Goal: Task Accomplishment & Management: Use online tool/utility

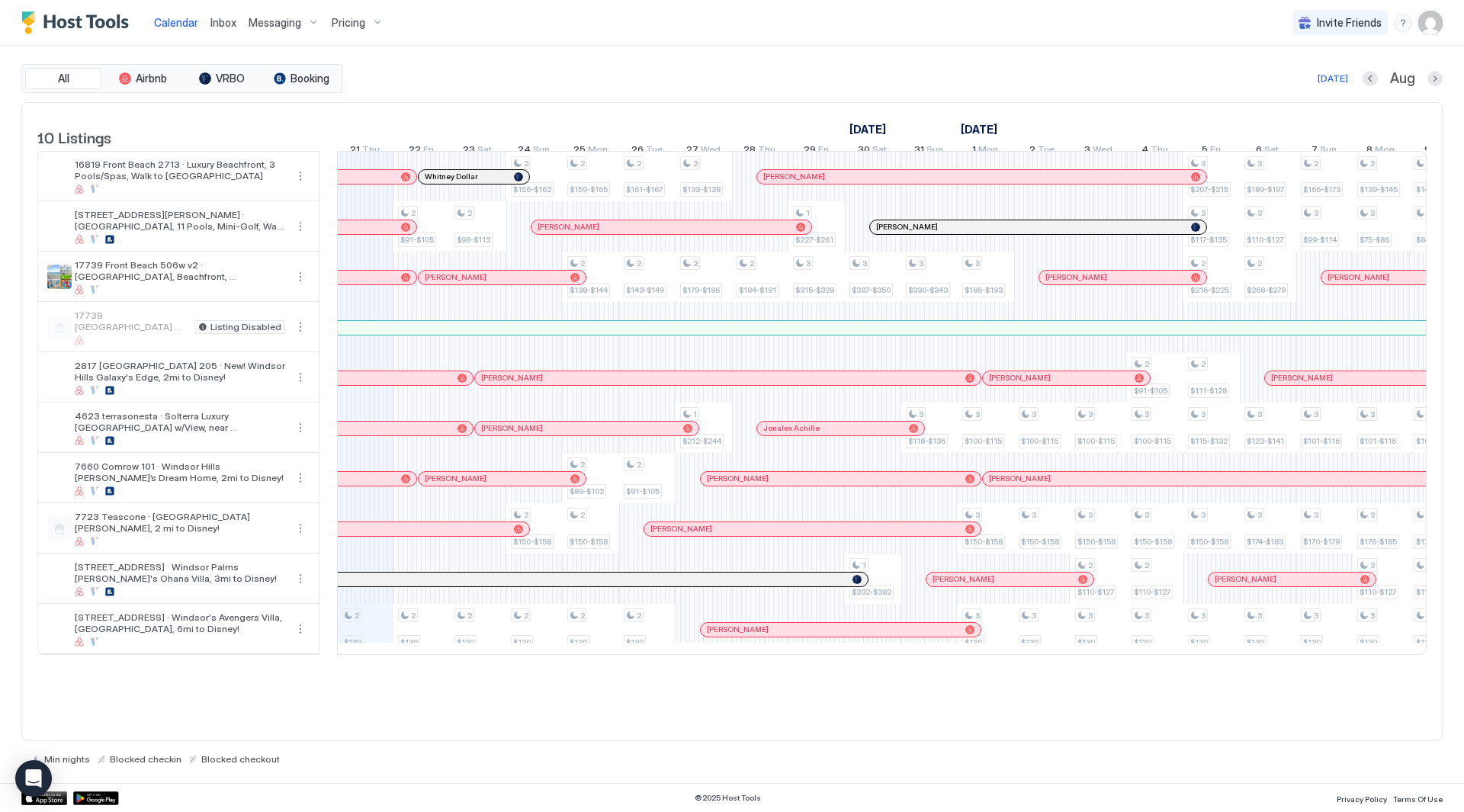
scroll to position [0, 1091]
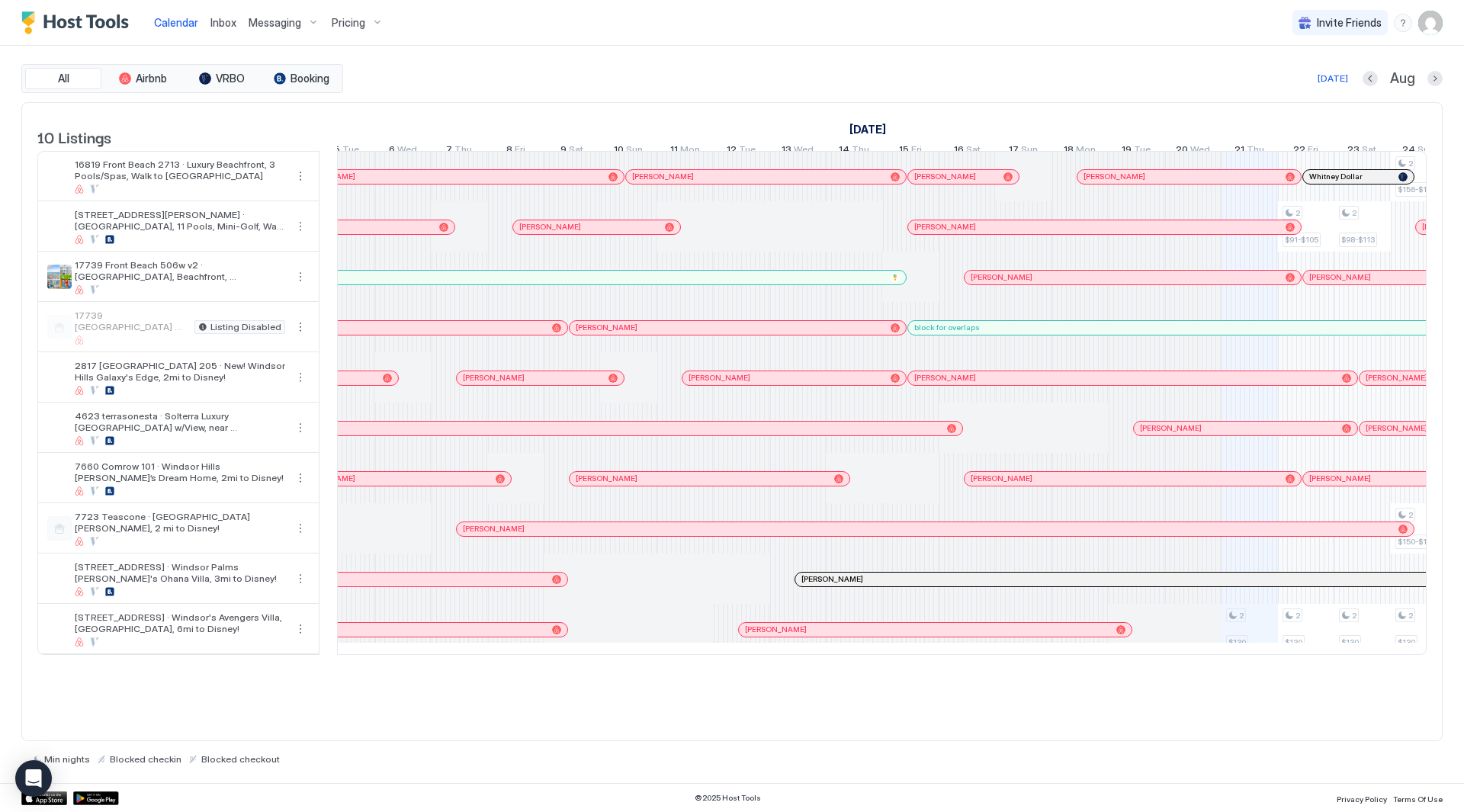
drag, startPoint x: 1355, startPoint y: 81, endPoint x: 1363, endPoint y: 81, distance: 8.0
click at [1358, 81] on div "[DATE] Aug" at bounding box center [894, 78] width 1097 height 18
click at [1366, 81] on button "Previous month" at bounding box center [1370, 78] width 16 height 16
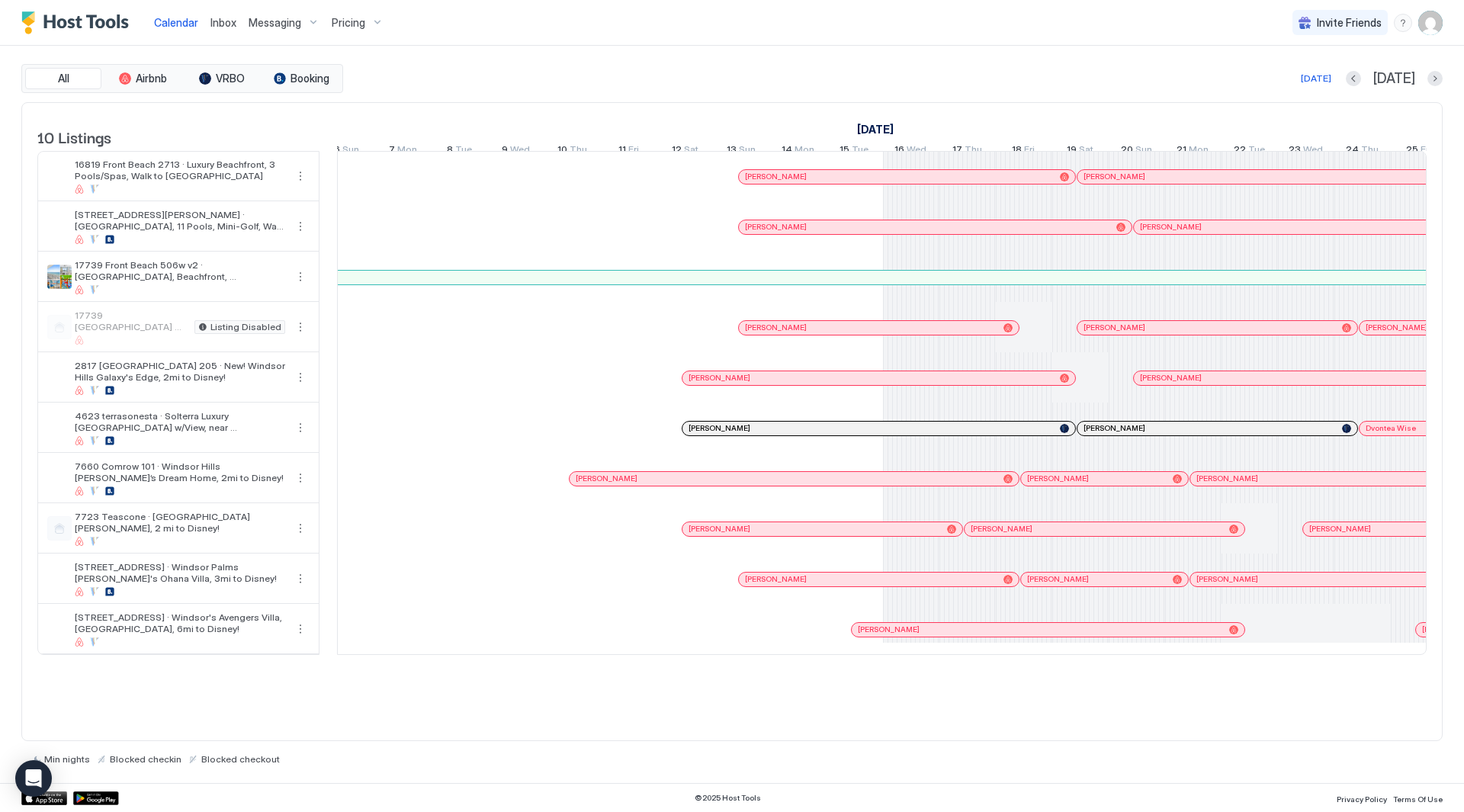
scroll to position [0, 847]
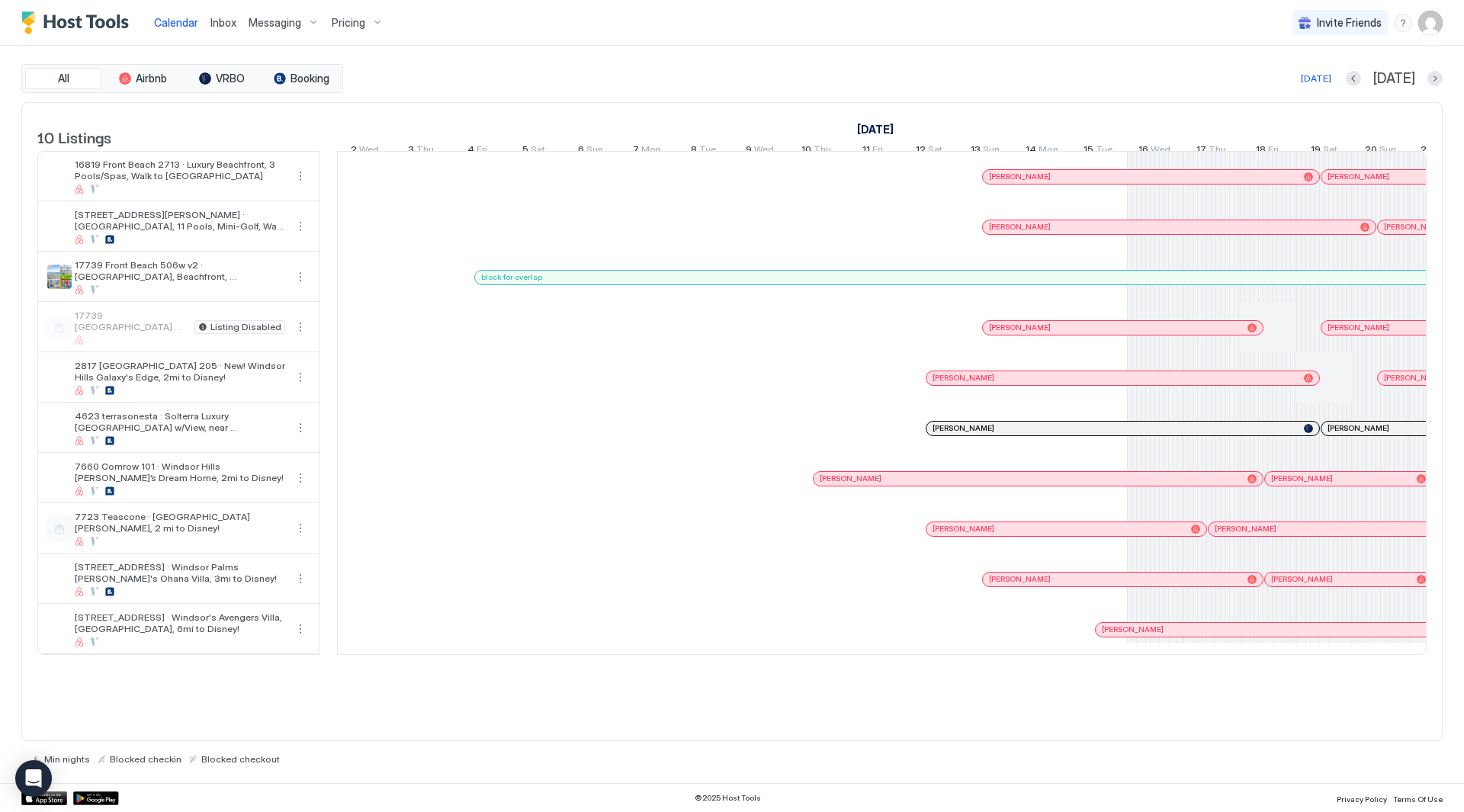
click at [1366, 81] on div "[DATE] [DATE]" at bounding box center [894, 78] width 1097 height 18
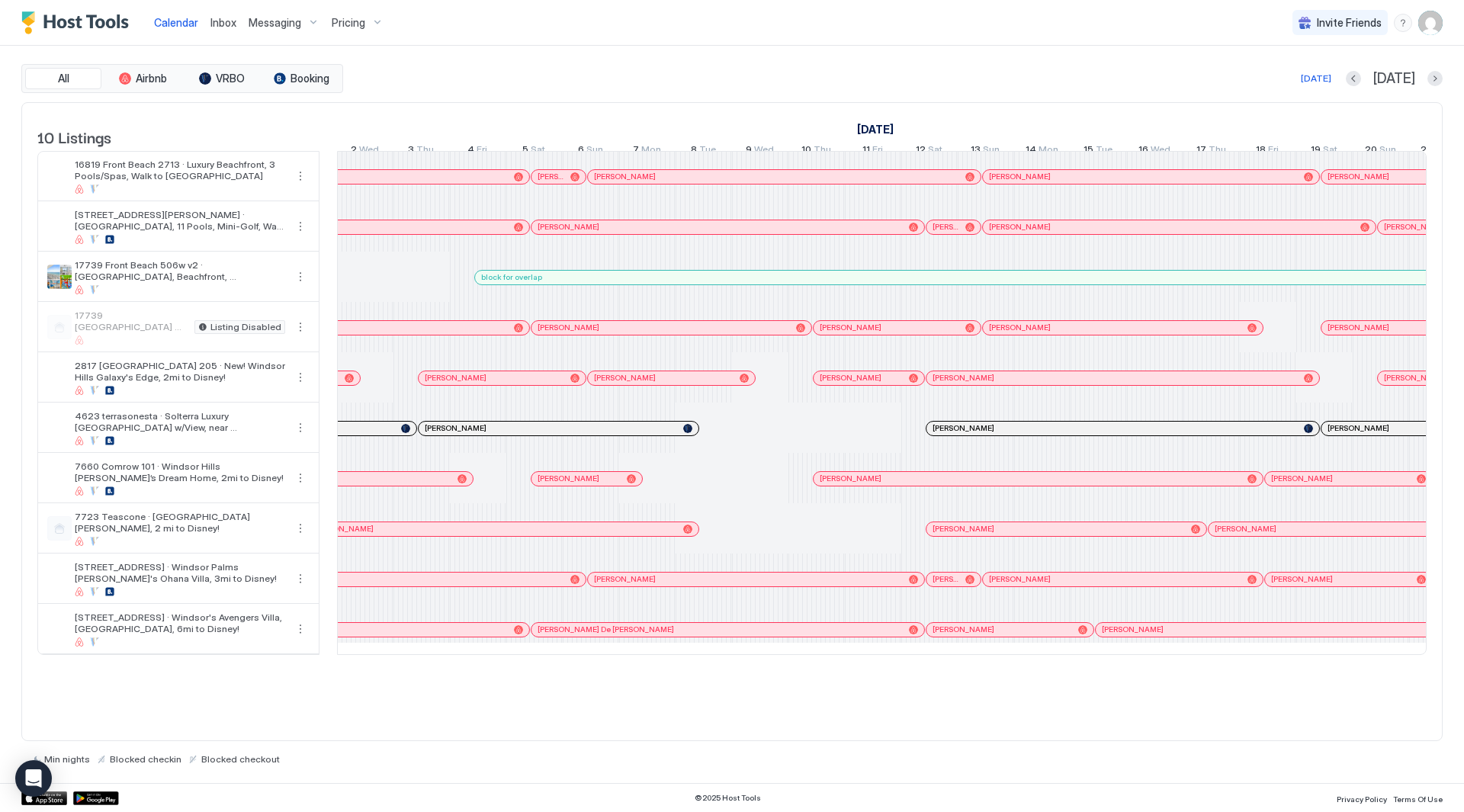
click at [1387, 79] on div "[DATE]" at bounding box center [1394, 78] width 97 height 18
click at [1362, 77] on button "Previous month" at bounding box center [1353, 78] width 16 height 16
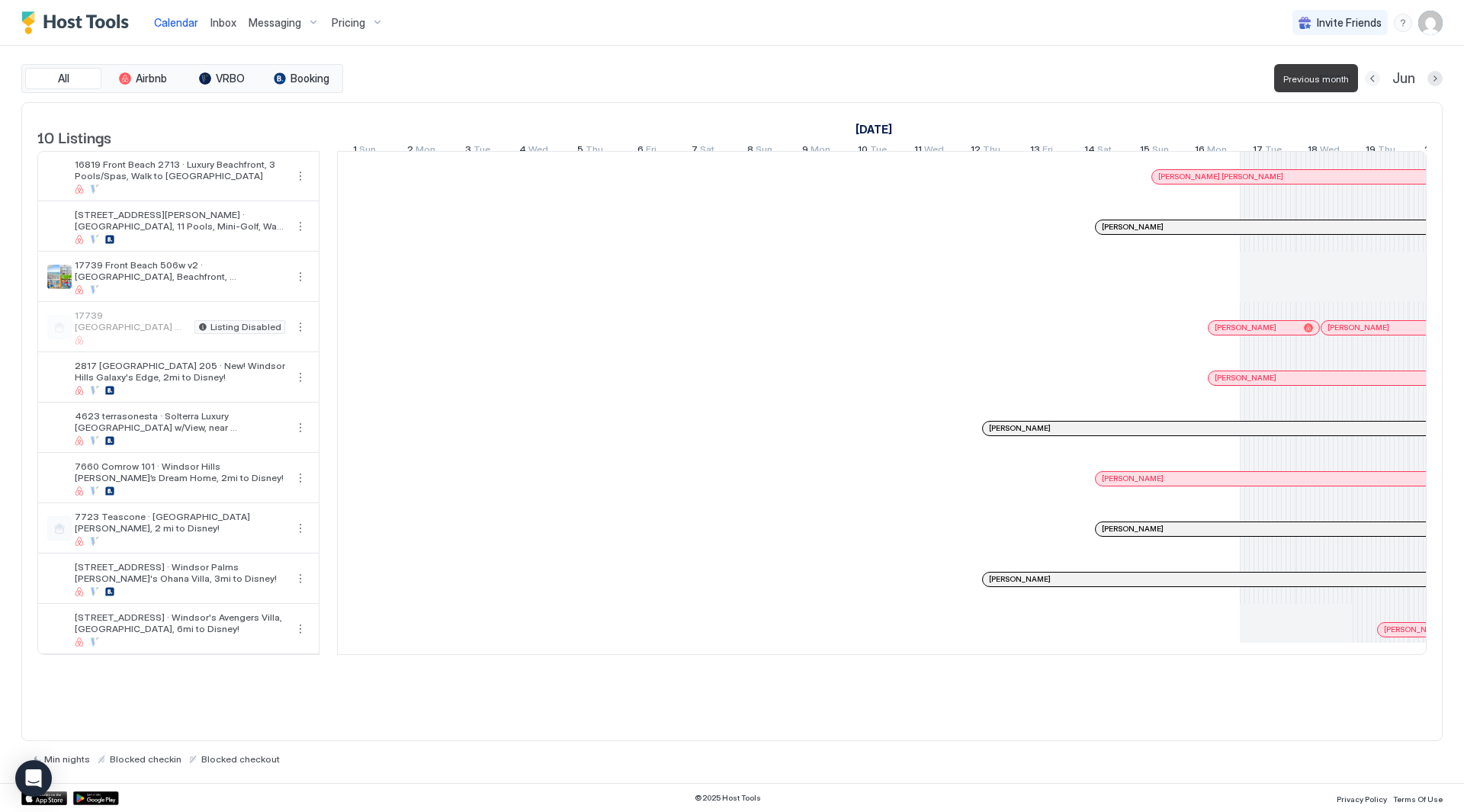
click at [1380, 77] on button "Previous month" at bounding box center [1373, 78] width 16 height 16
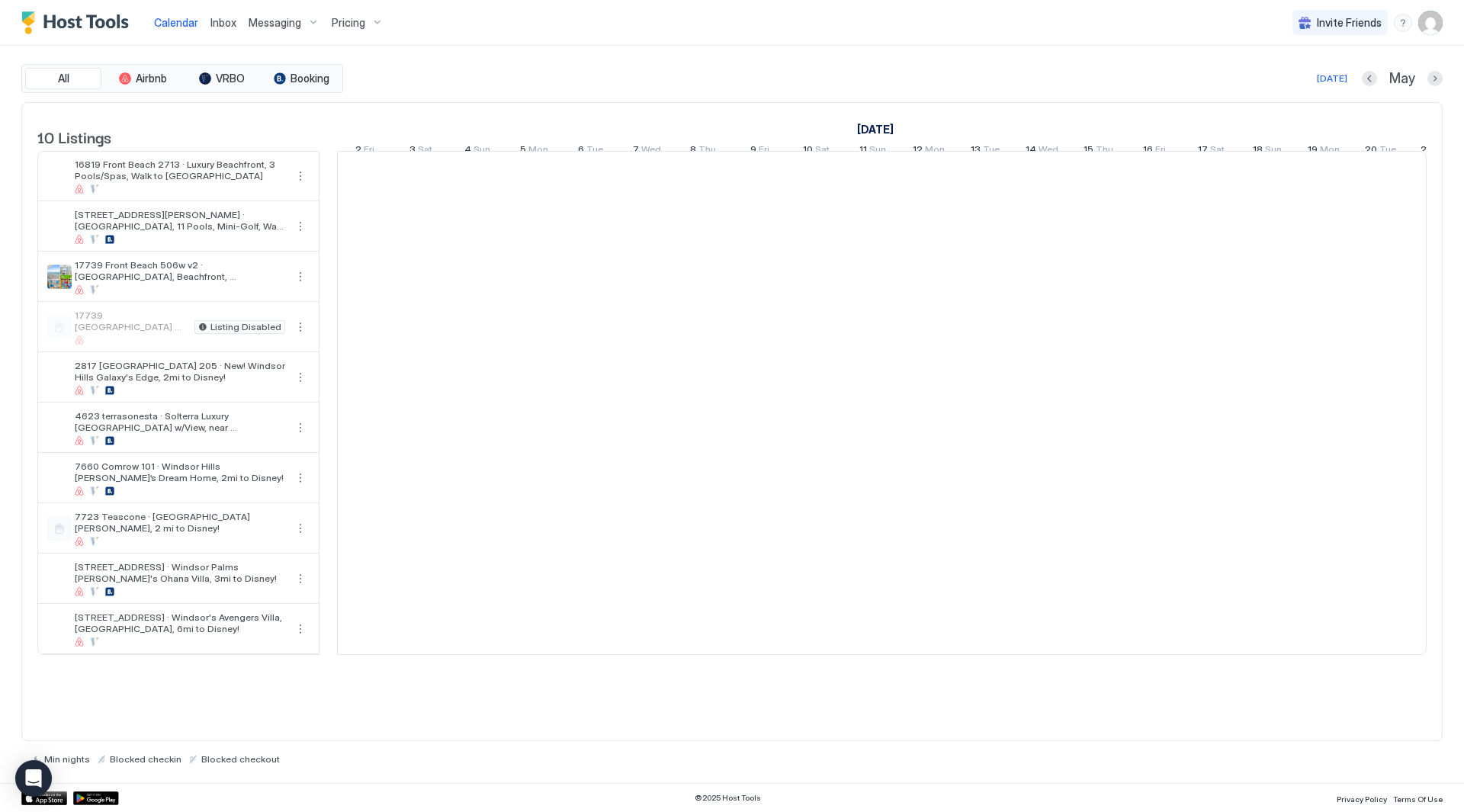
click at [1376, 77] on button "Previous month" at bounding box center [1370, 78] width 16 height 16
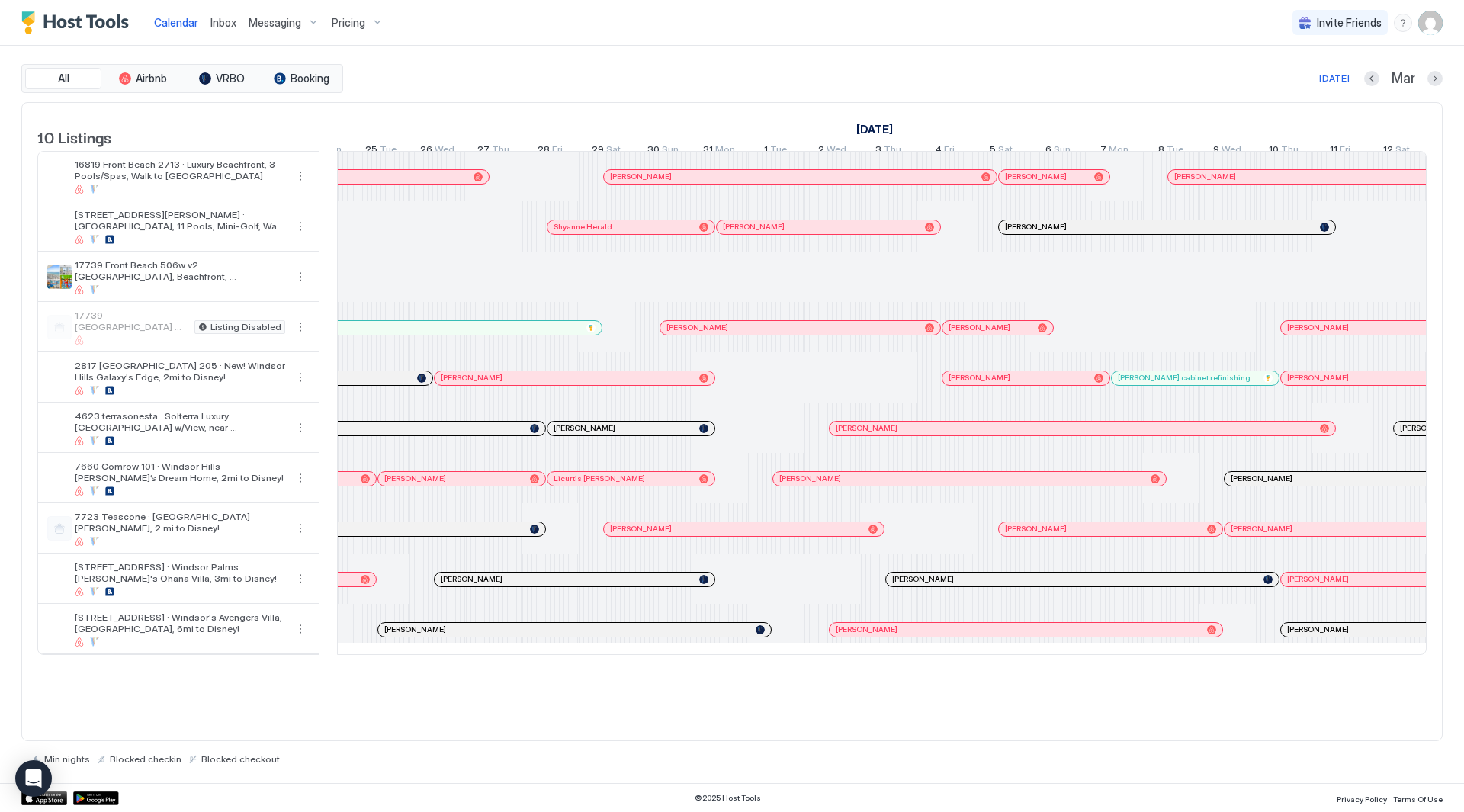
scroll to position [0, 1130]
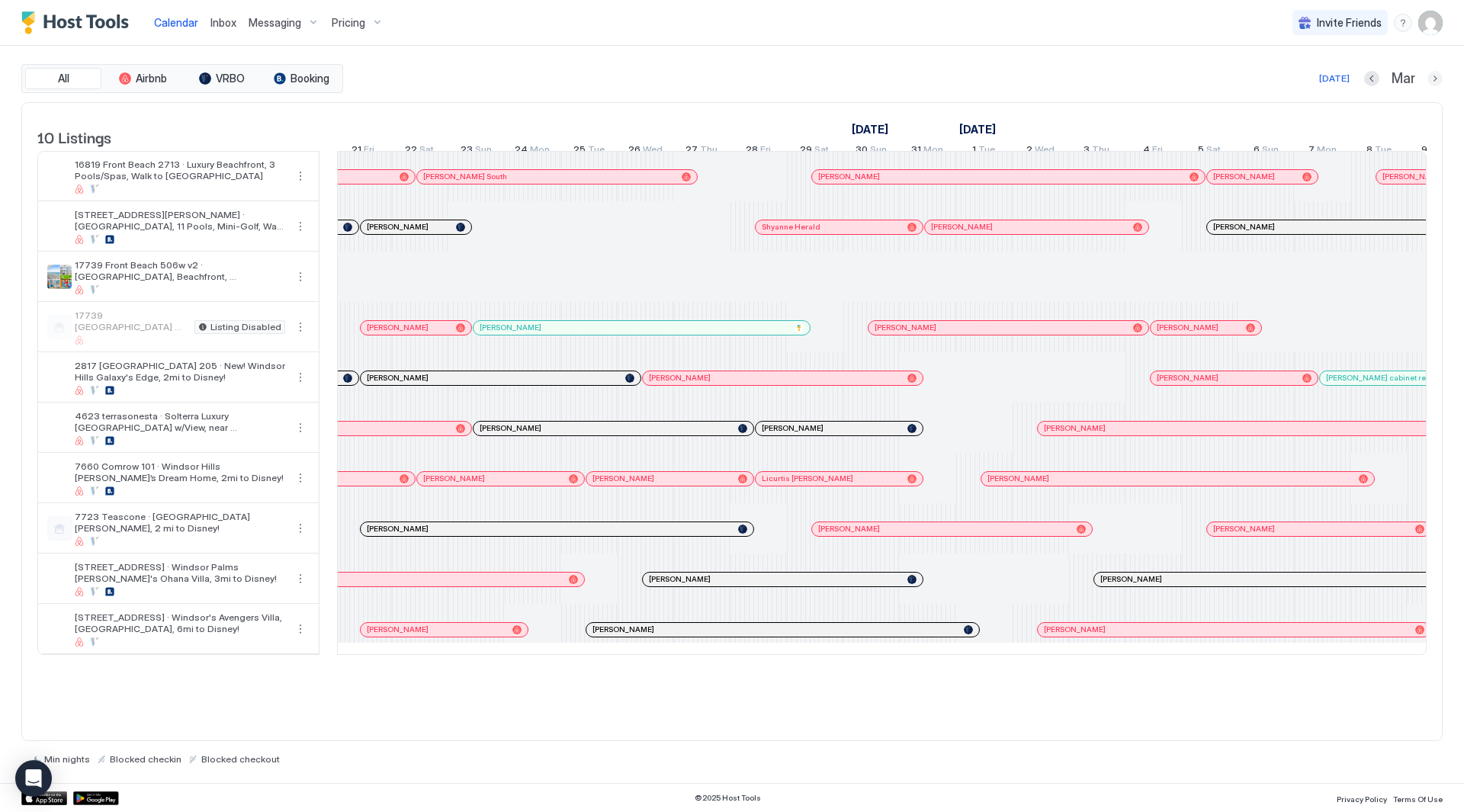
click at [1433, 77] on button "Next month" at bounding box center [1435, 78] width 16 height 16
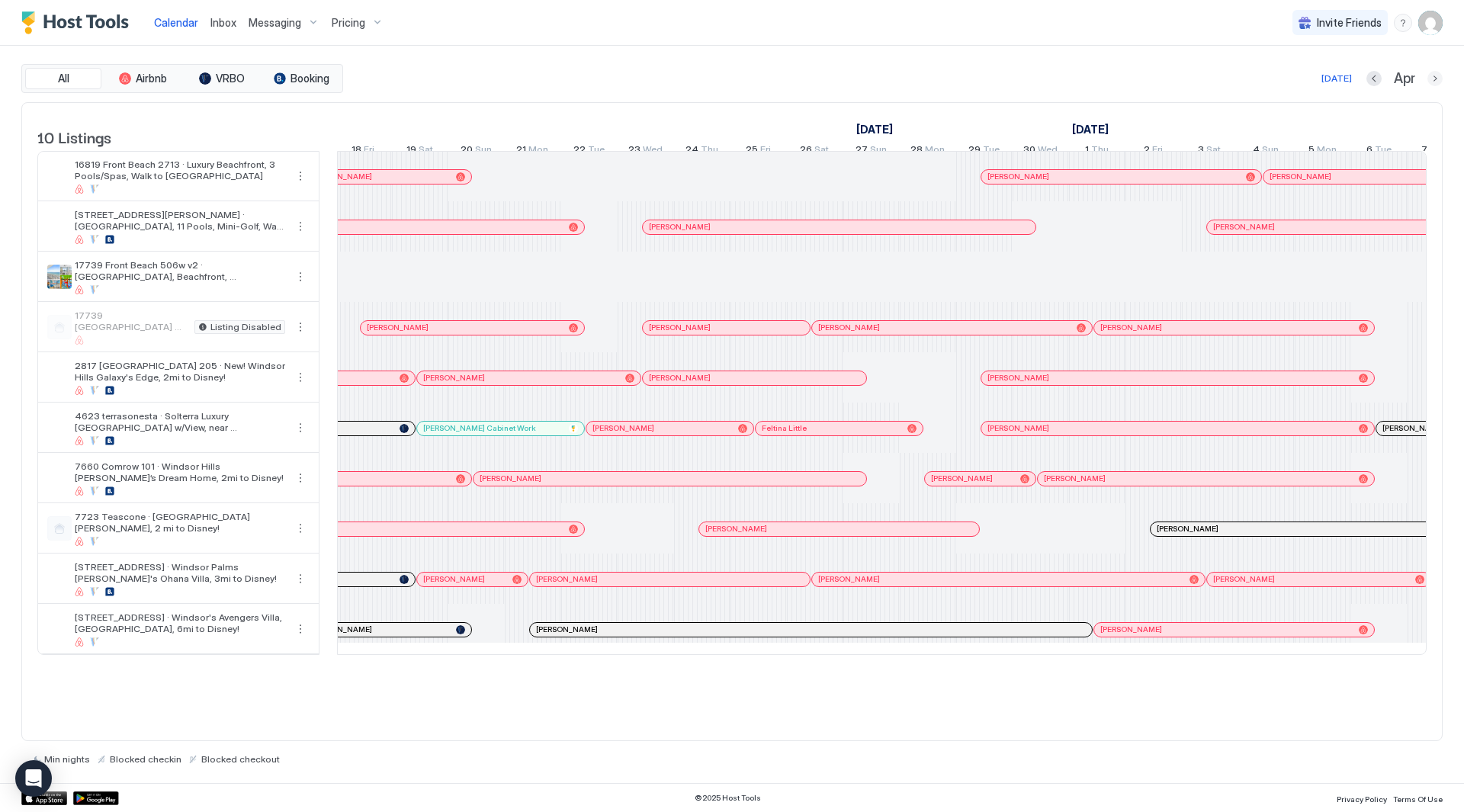
click at [1433, 77] on button "Next month" at bounding box center [1435, 78] width 16 height 16
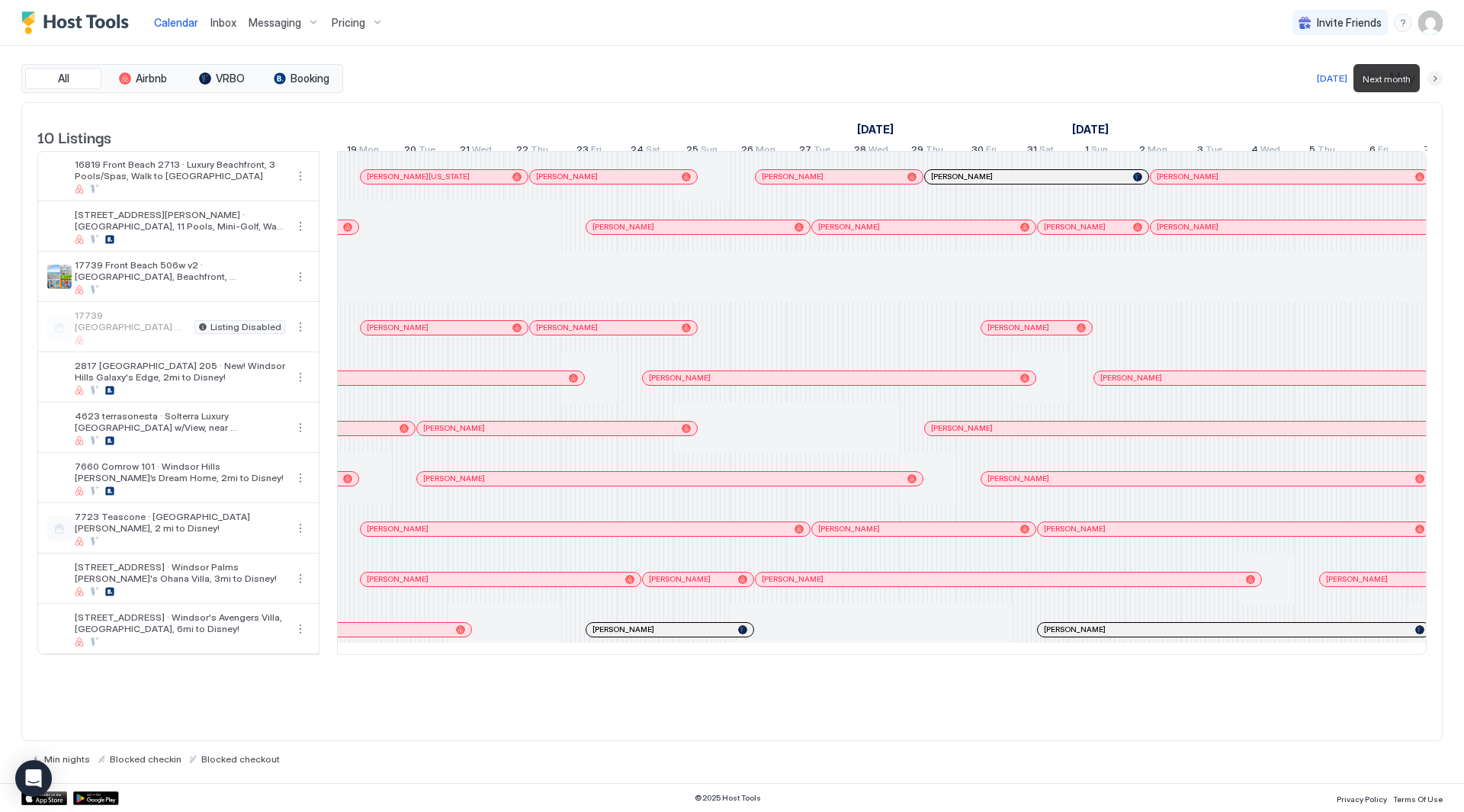
scroll to position [0, 847]
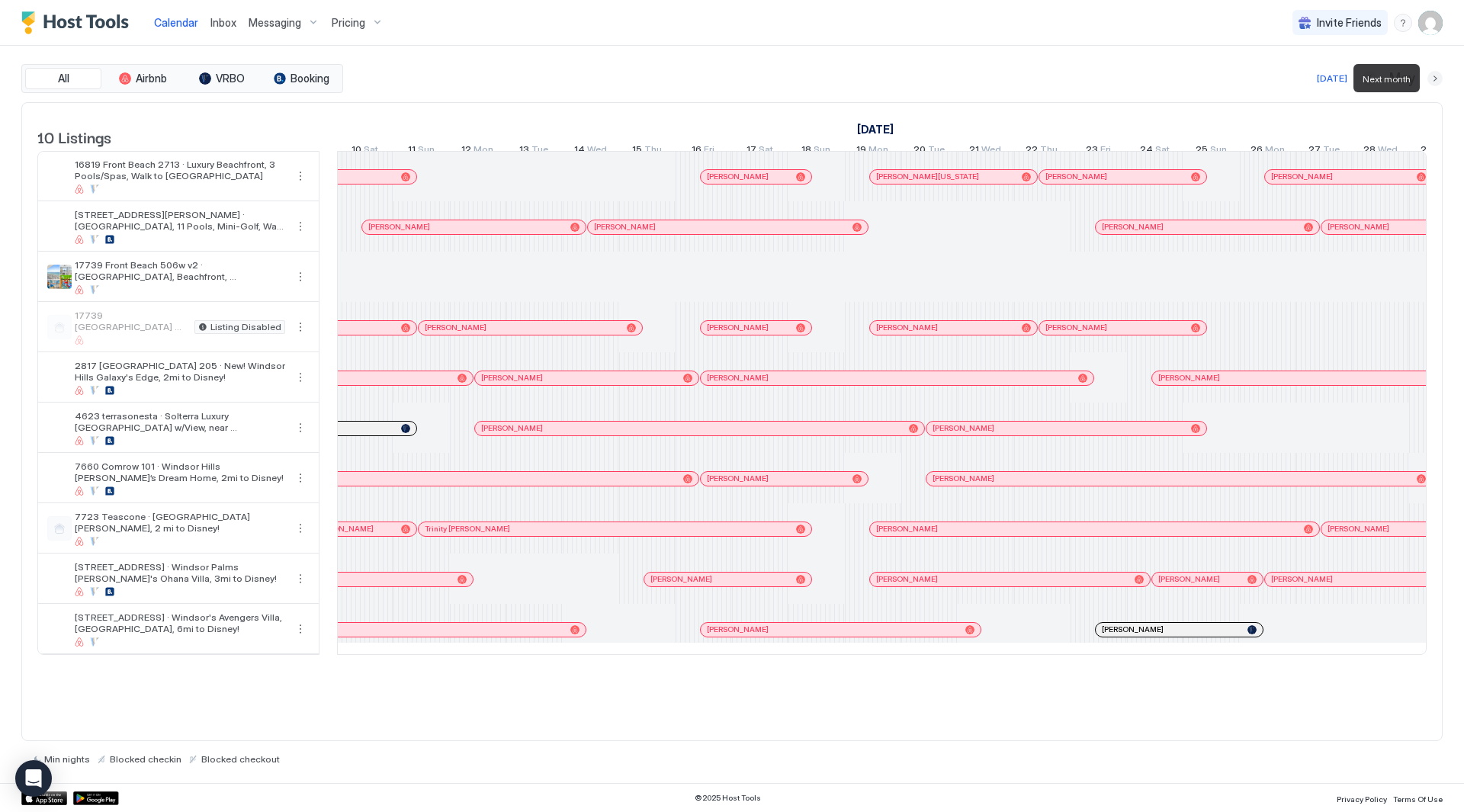
click at [1433, 77] on button "Next month" at bounding box center [1435, 78] width 16 height 16
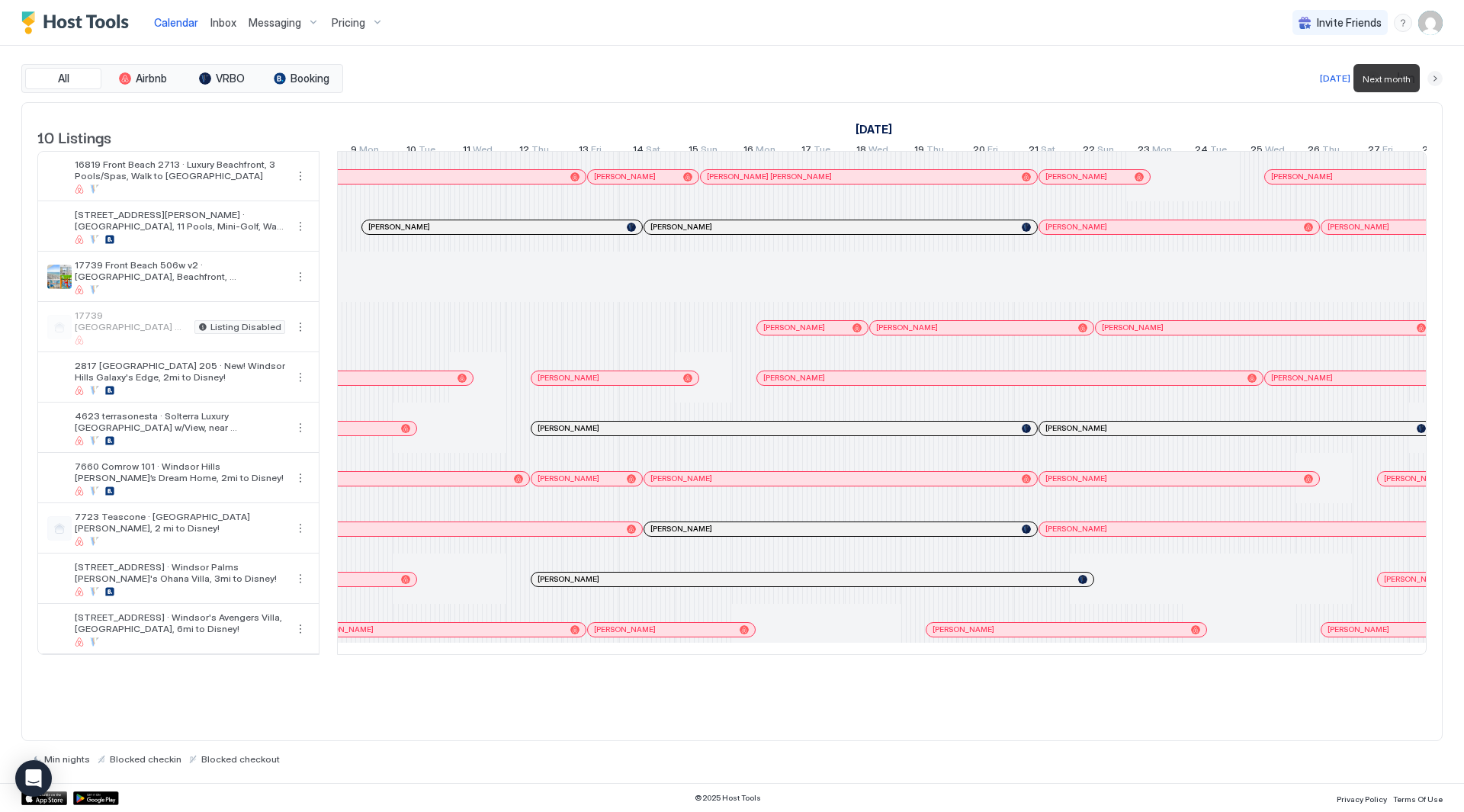
click at [1434, 78] on button "Next month" at bounding box center [1435, 78] width 16 height 16
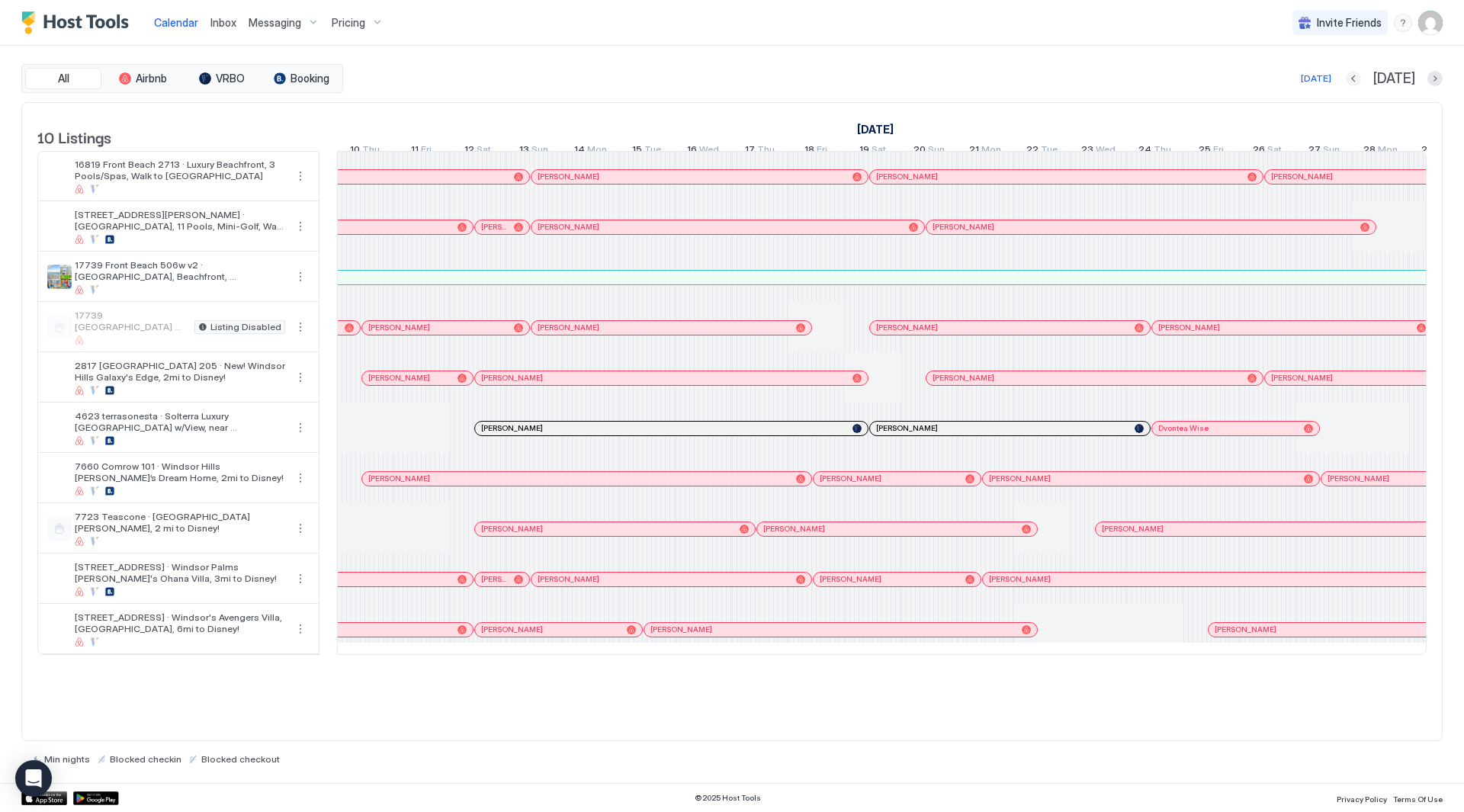
click at [1362, 78] on button "Previous month" at bounding box center [1353, 78] width 16 height 16
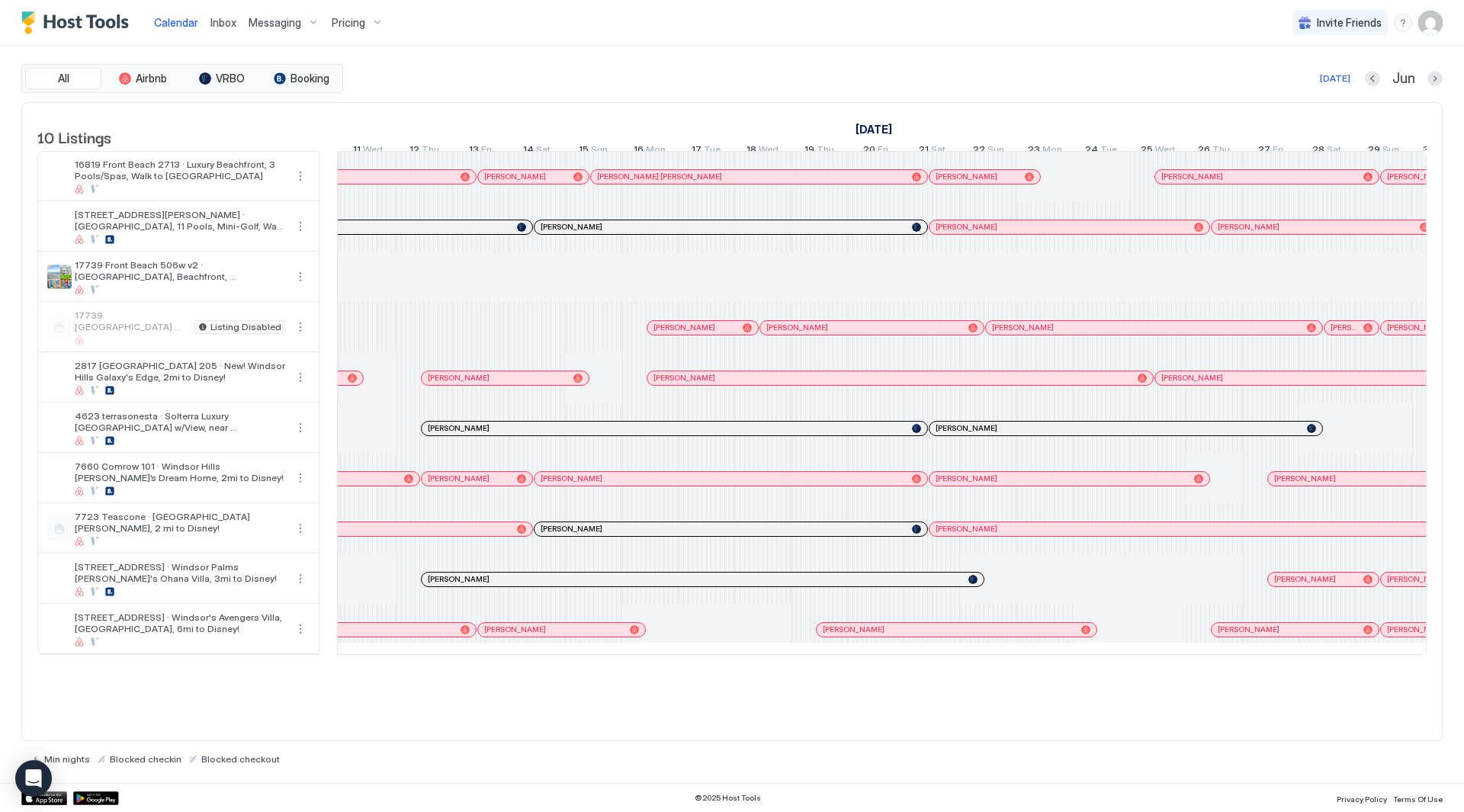
scroll to position [0, 1041]
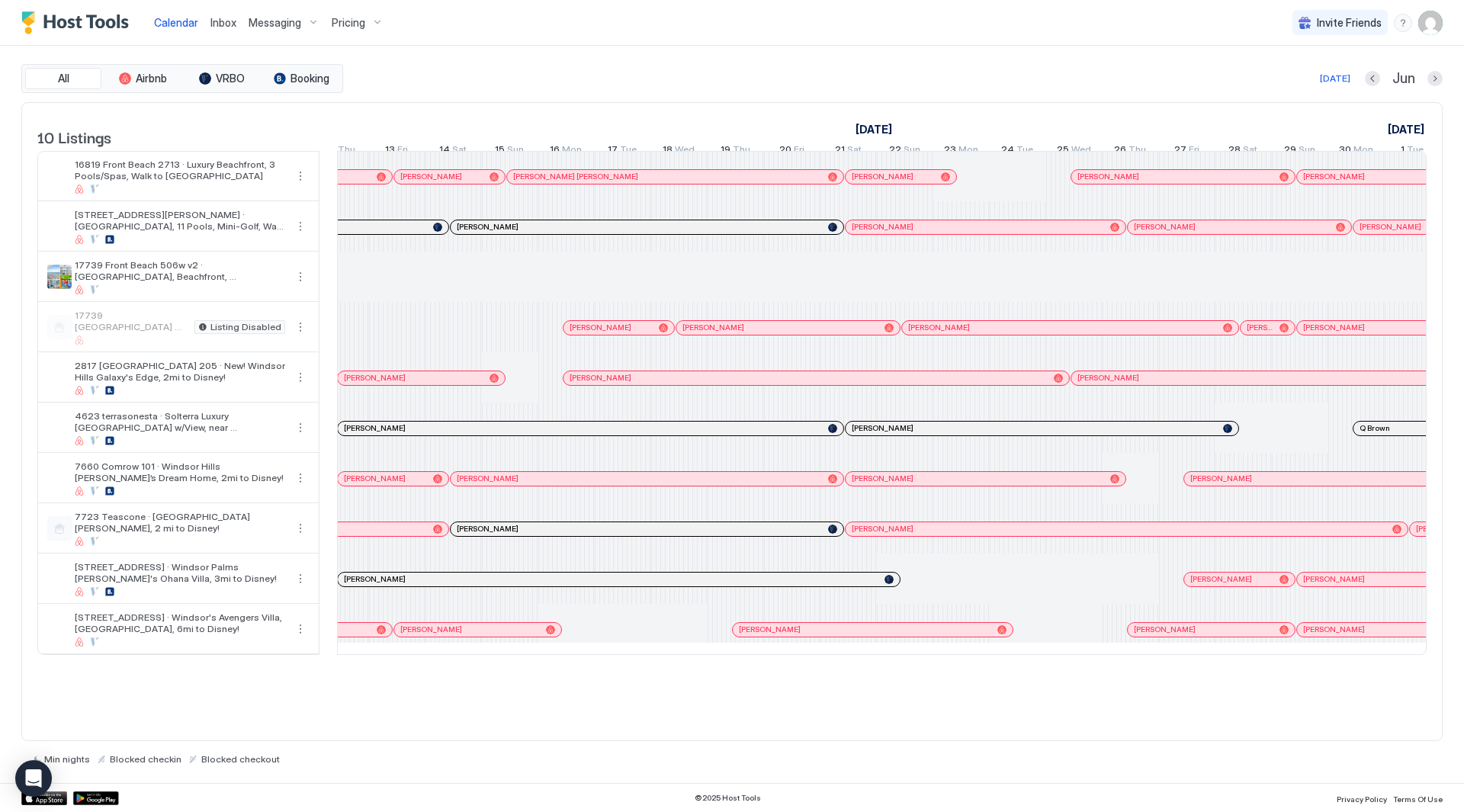
click at [231, 17] on span "Inbox" at bounding box center [223, 22] width 26 height 13
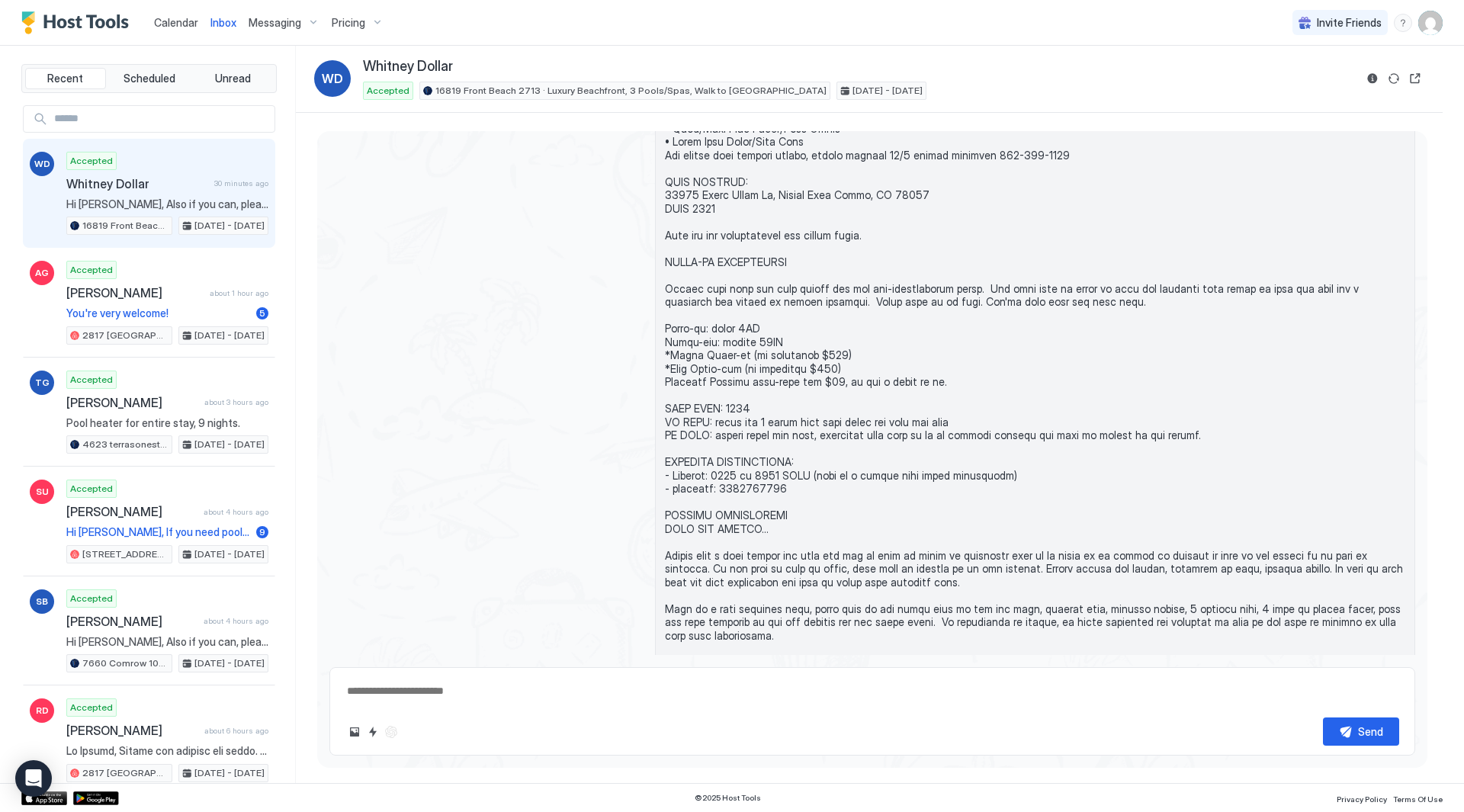
type textarea "*"
